Goal: Task Accomplishment & Management: Use online tool/utility

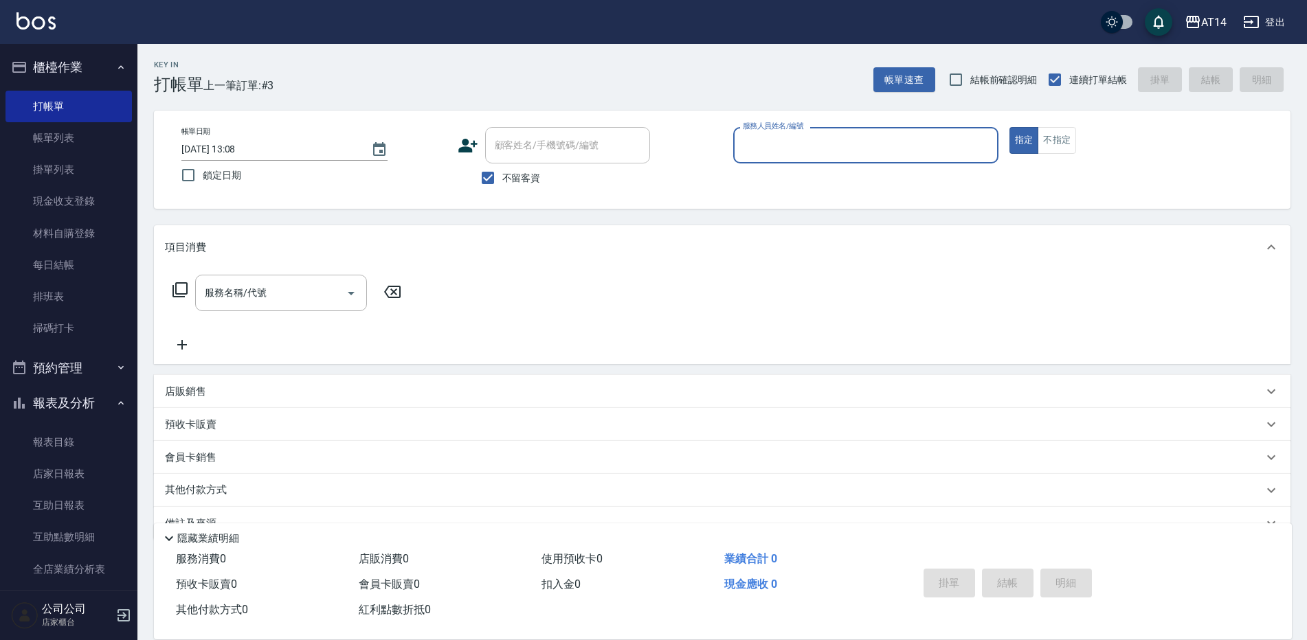
click at [812, 166] on p at bounding box center [865, 171] width 265 height 14
click at [929, 142] on input "服務人員姓名/編號" at bounding box center [865, 145] width 253 height 24
type input "Dora-15"
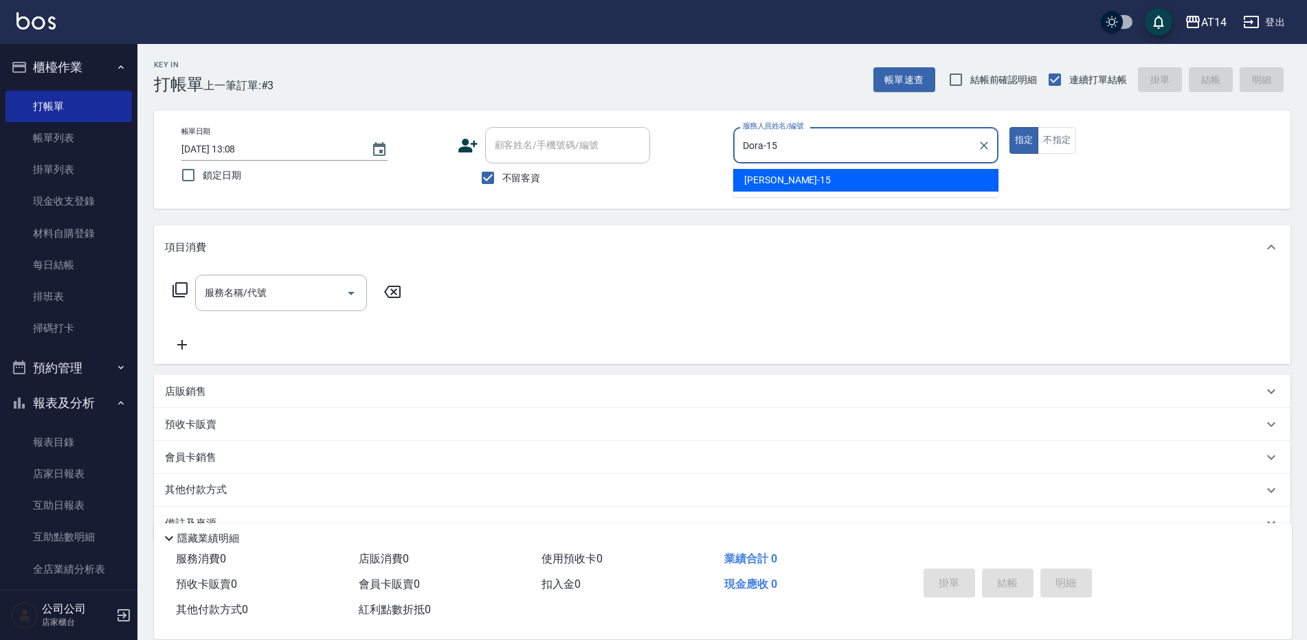
type button "true"
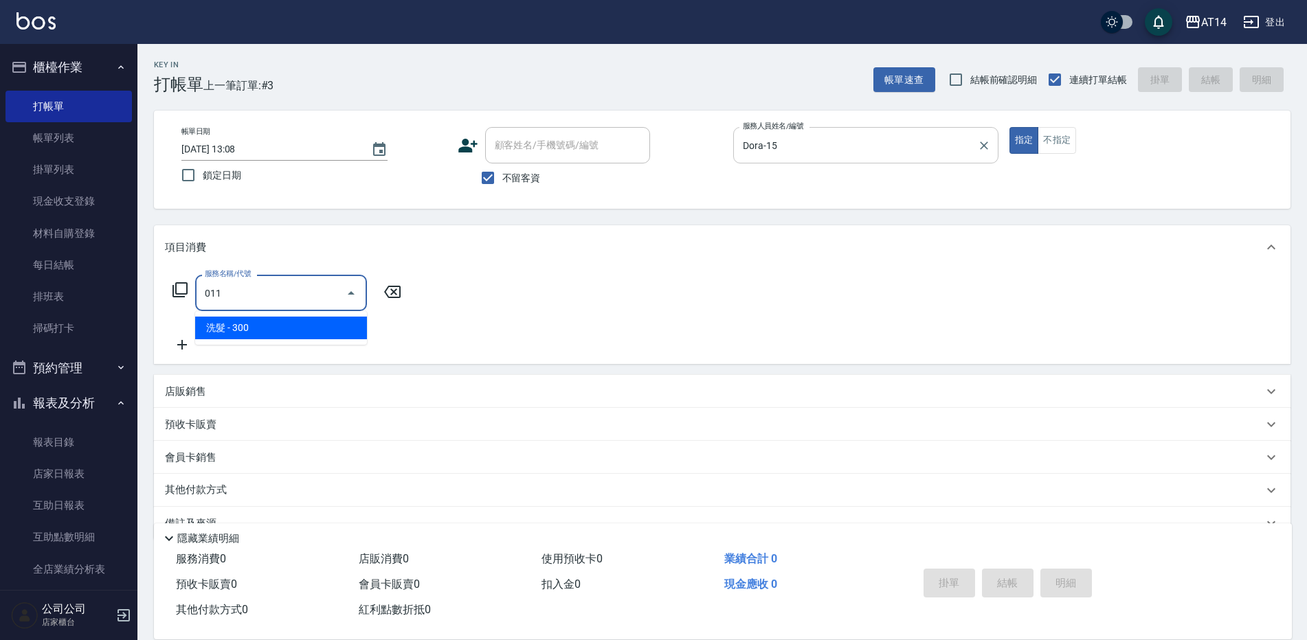
type input "洗髮(011)"
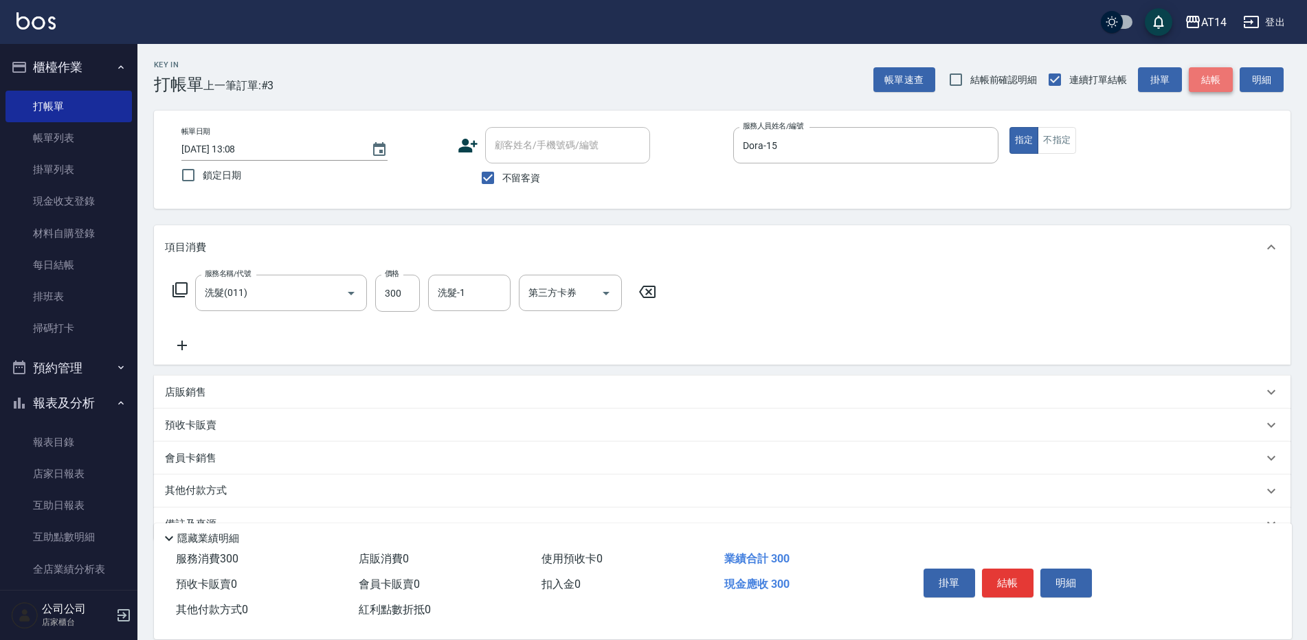
click at [1210, 86] on button "結帳" at bounding box center [1211, 79] width 44 height 25
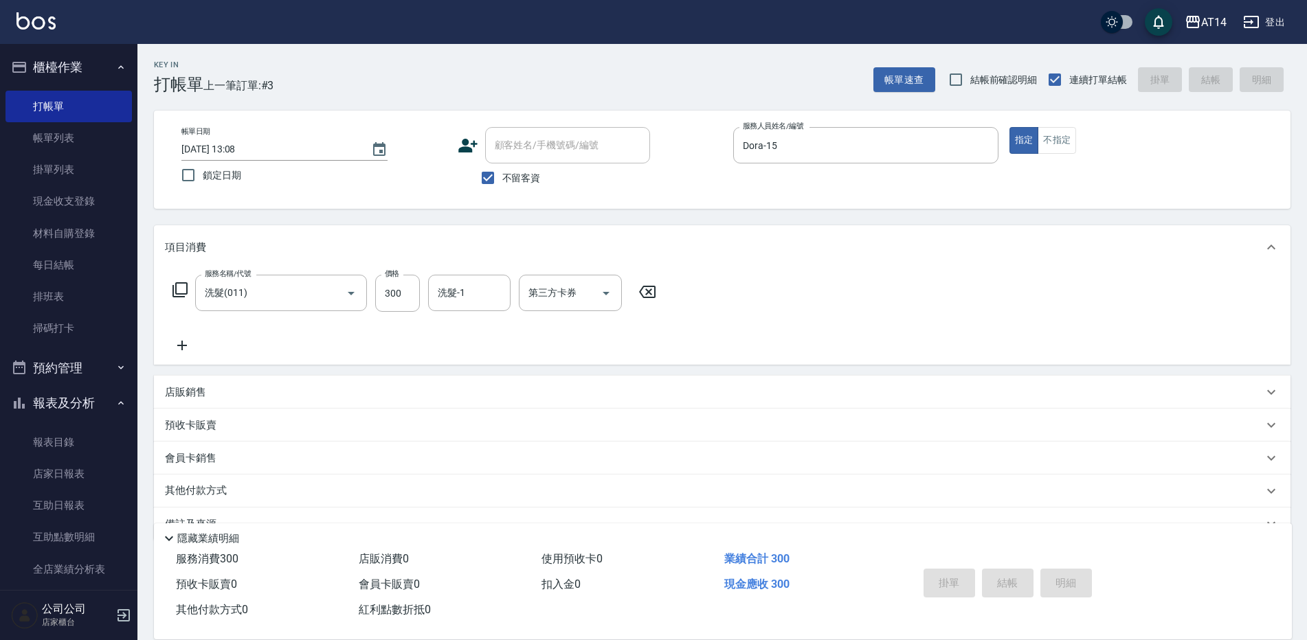
type input "[DATE] 14:12"
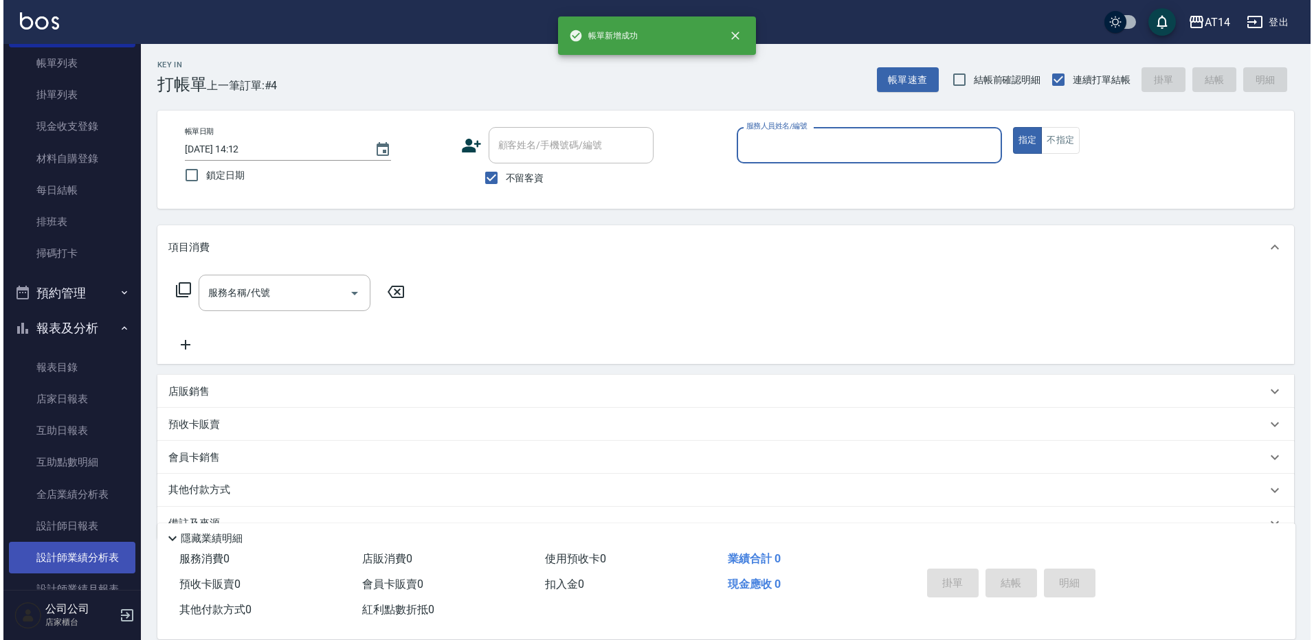
scroll to position [206, 0]
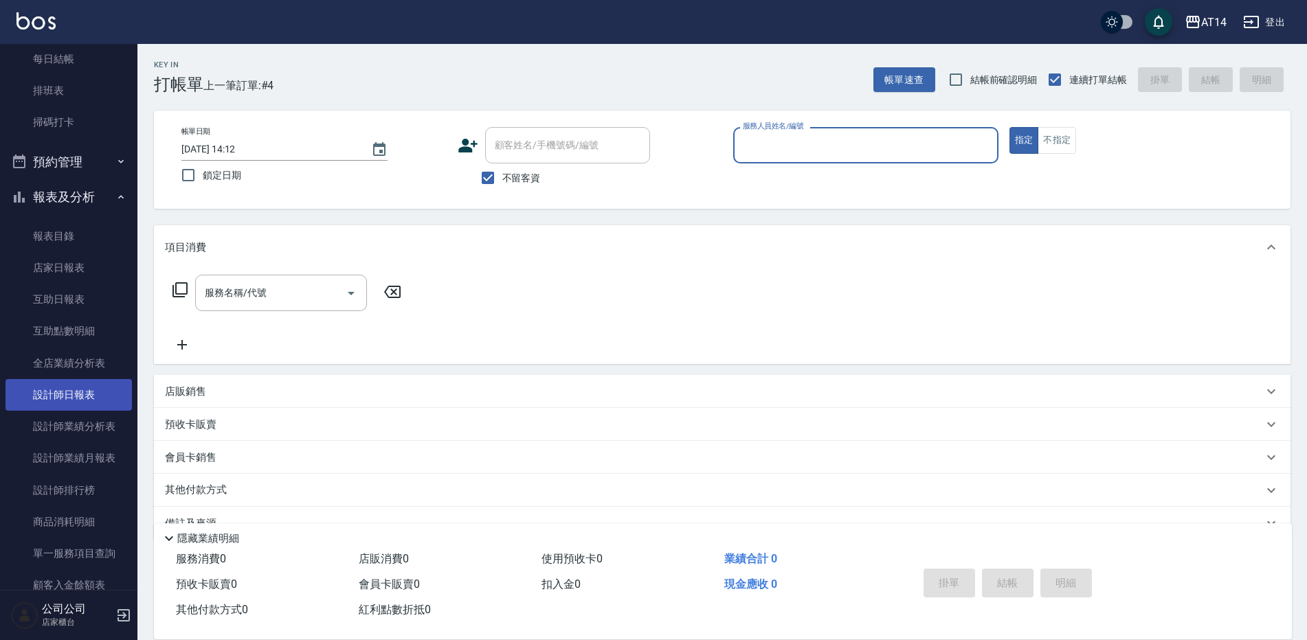
click at [101, 396] on link "設計師日報表" at bounding box center [68, 395] width 126 height 32
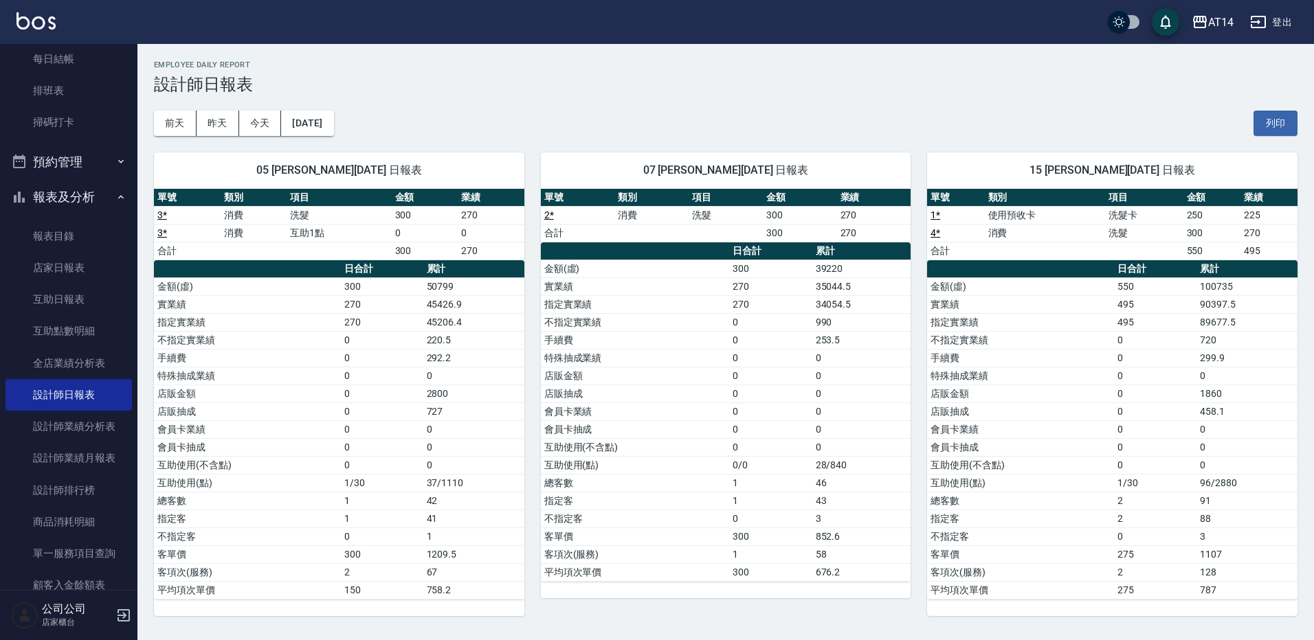
click at [932, 237] on link "4 *" at bounding box center [935, 232] width 10 height 11
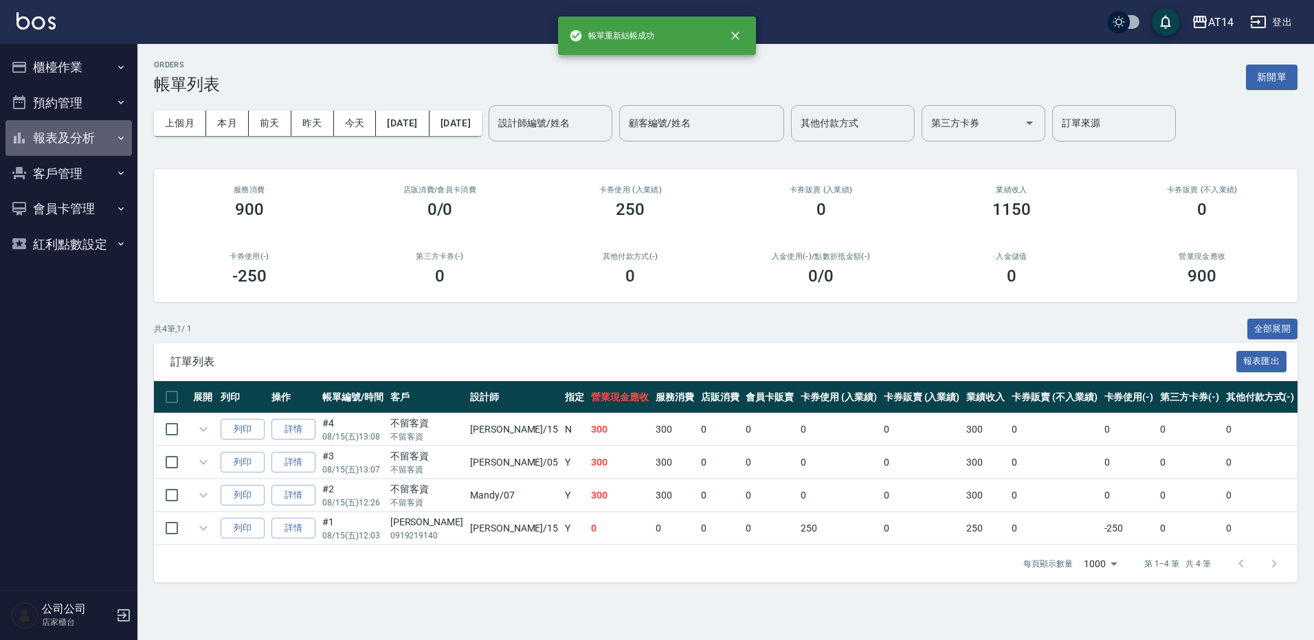
click at [88, 141] on button "報表及分析" at bounding box center [68, 138] width 126 height 36
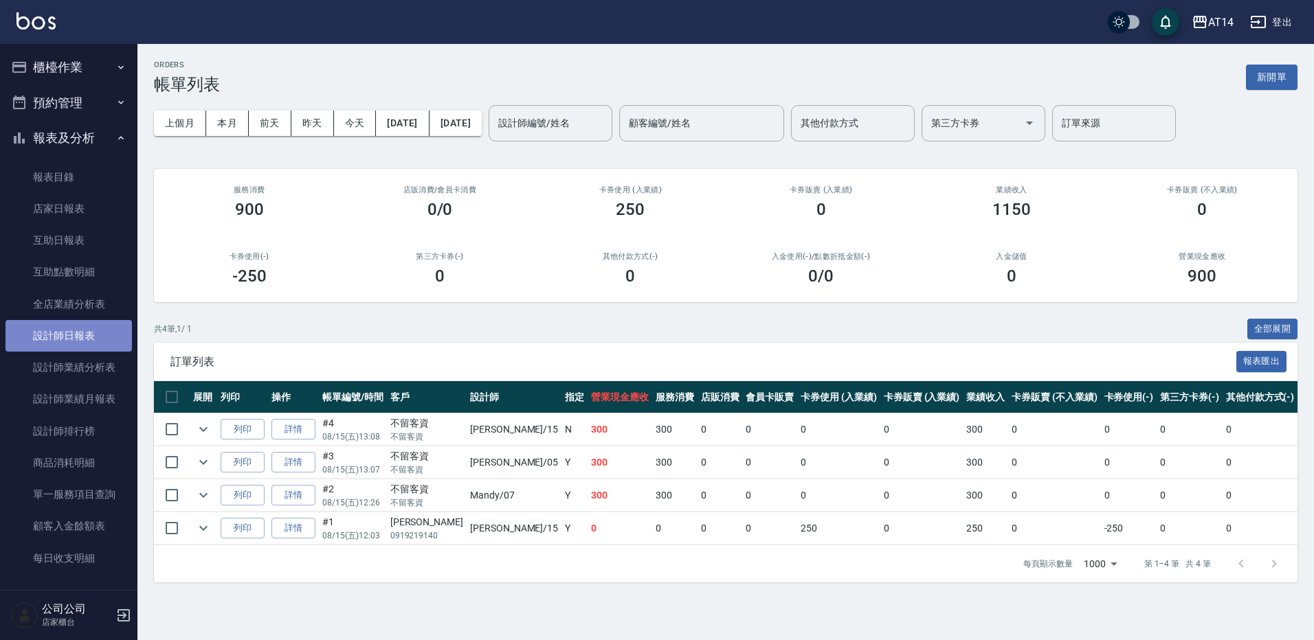
click at [98, 342] on link "設計師日報表" at bounding box center [68, 336] width 126 height 32
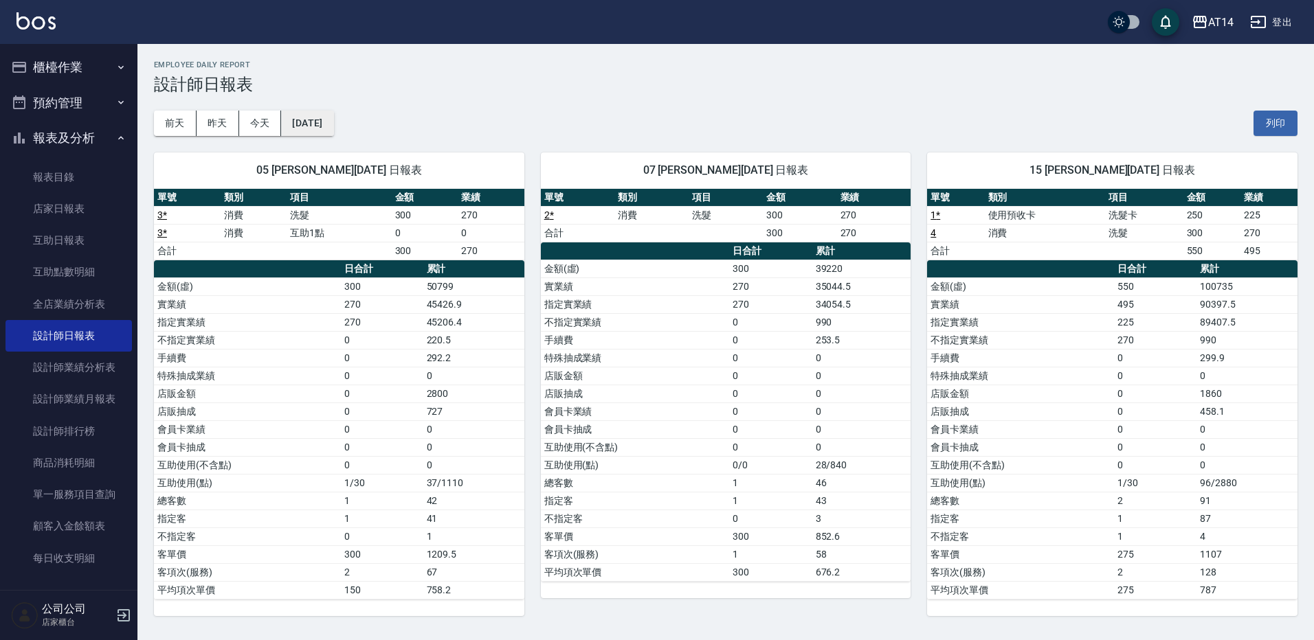
click at [295, 125] on button "[DATE]" at bounding box center [307, 123] width 52 height 25
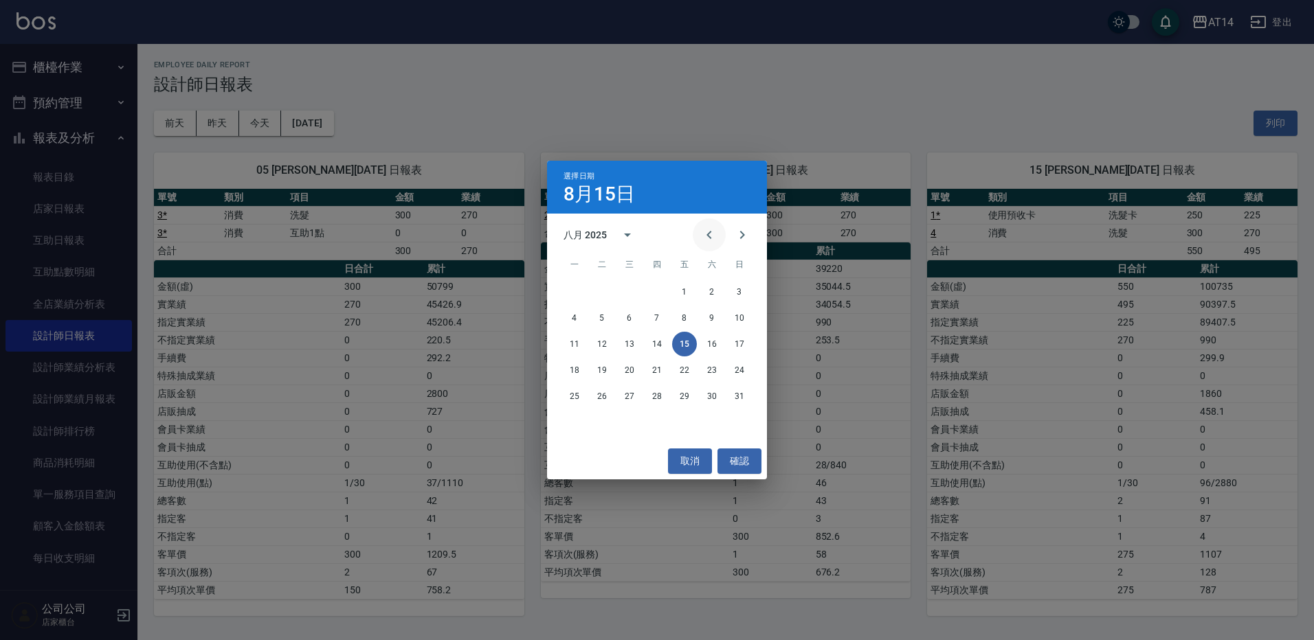
click at [710, 223] on button "Previous month" at bounding box center [708, 234] width 33 height 33
click at [604, 344] on button "15" at bounding box center [601, 344] width 25 height 25
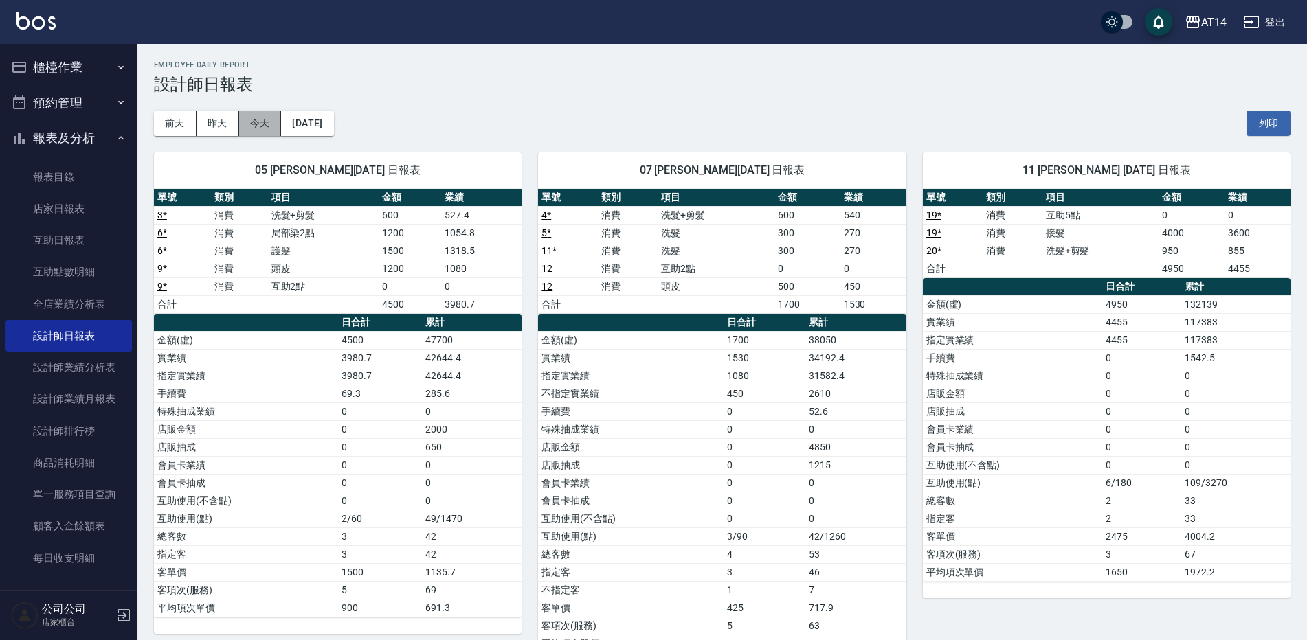
click at [273, 128] on button "今天" at bounding box center [260, 123] width 43 height 25
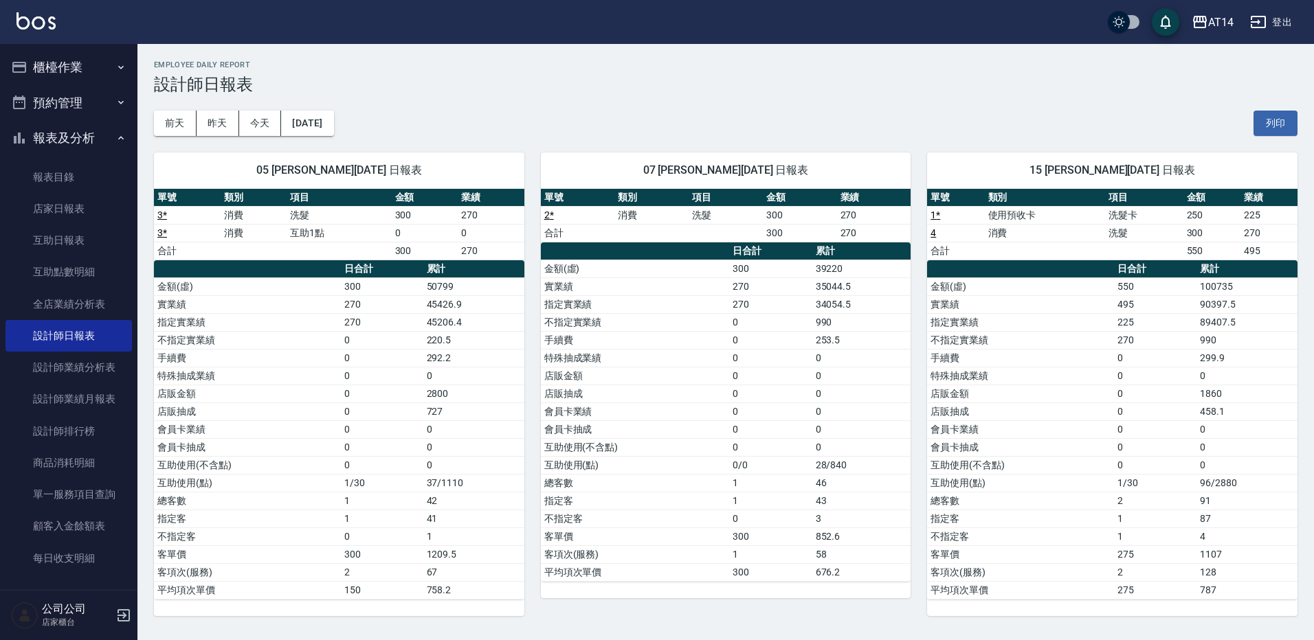
click at [71, 69] on button "櫃檯作業" at bounding box center [68, 67] width 126 height 36
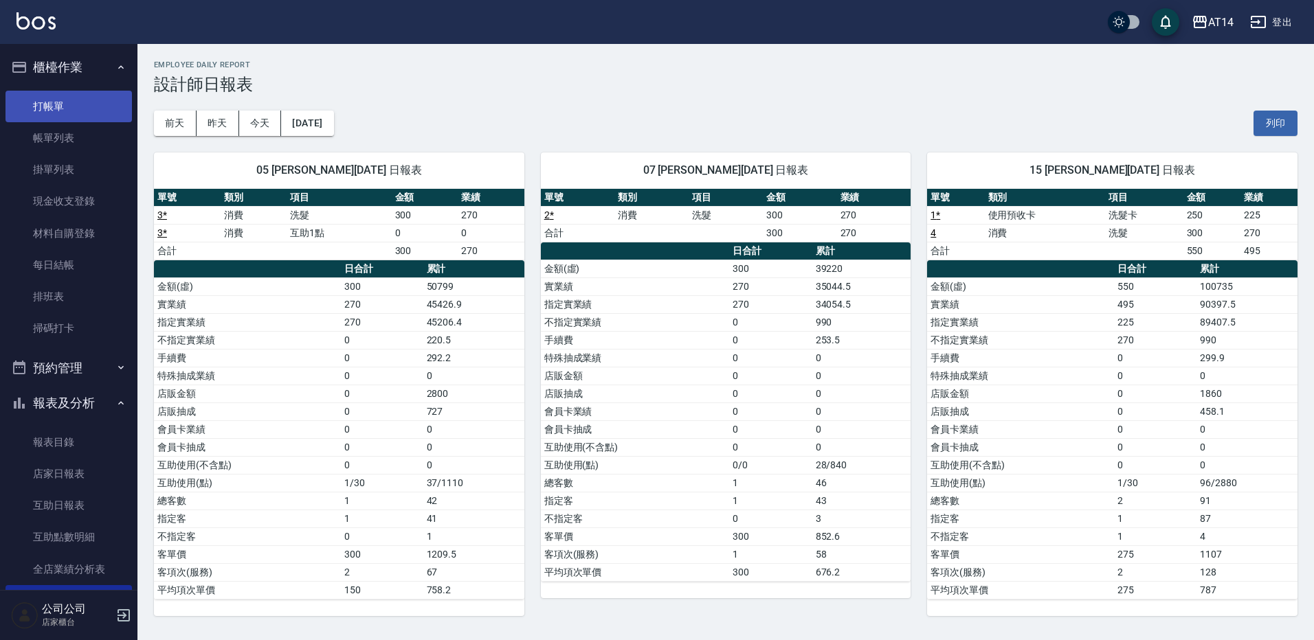
click at [63, 110] on link "打帳單" at bounding box center [68, 107] width 126 height 32
